Goal: Task Accomplishment & Management: Use online tool/utility

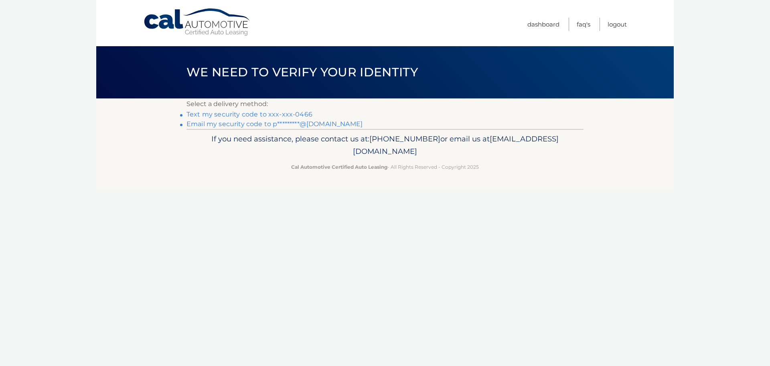
click at [291, 112] on link "Text my security code to xxx-xxx-0466" at bounding box center [250, 114] width 126 height 8
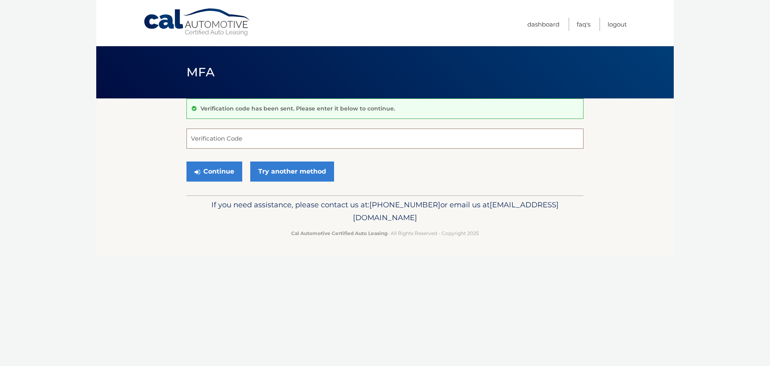
click at [280, 136] on input "Verification Code" at bounding box center [385, 138] width 397 height 20
type input "577567"
click at [219, 176] on button "Continue" at bounding box center [215, 171] width 56 height 20
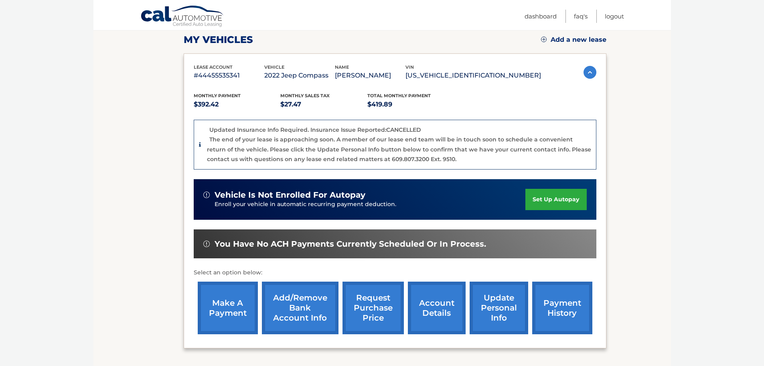
scroll to position [120, 0]
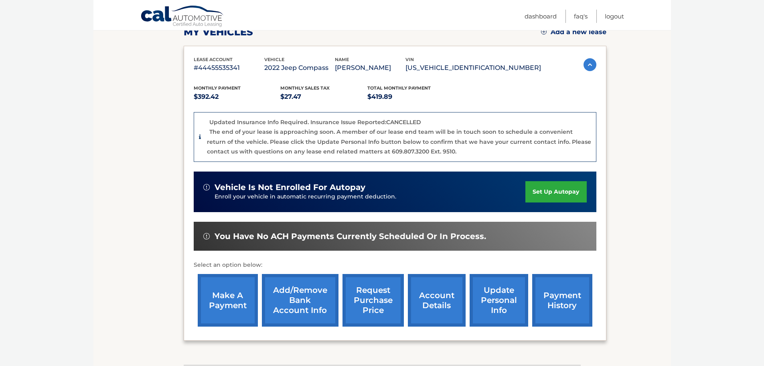
click at [236, 306] on link "make a payment" at bounding box center [228, 300] width 60 height 53
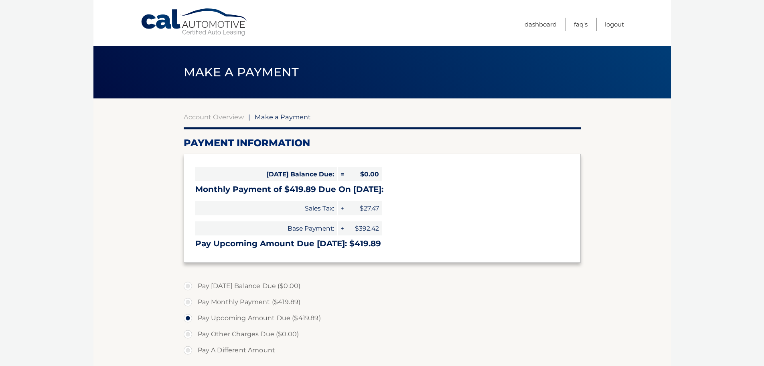
select select "ZDc3ODUwZjEtYzQ1ZC00ZGE1LTk3MWUtNzZiY2VjODcxMjdi"
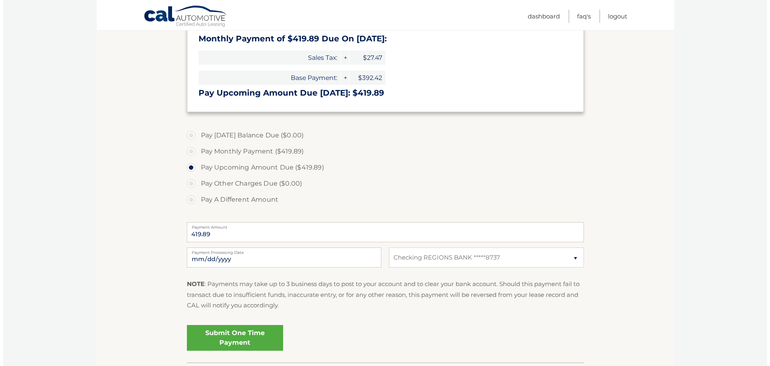
scroll to position [161, 0]
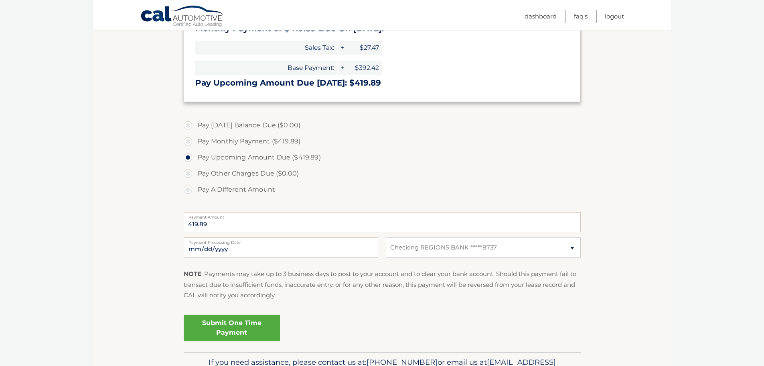
click at [232, 326] on link "Submit One Time Payment" at bounding box center [232, 328] width 96 height 26
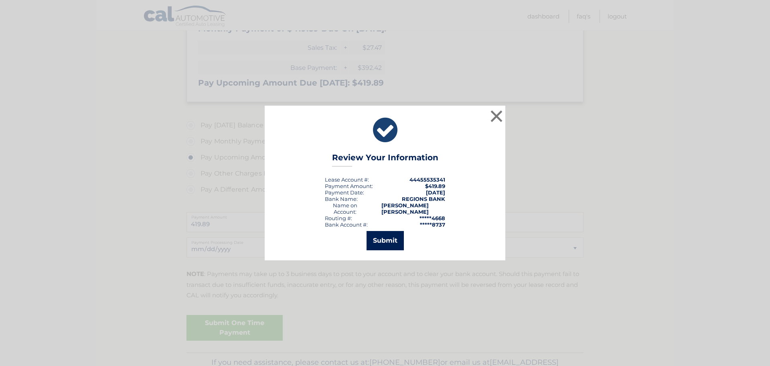
click at [380, 242] on button "Submit" at bounding box center [385, 240] width 37 height 19
